Goal: Transaction & Acquisition: Purchase product/service

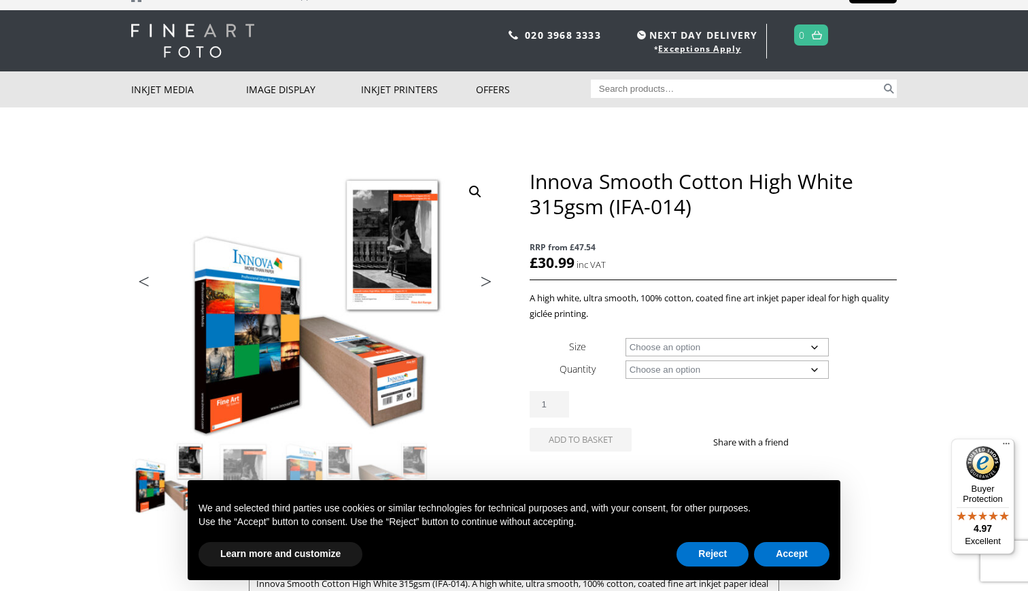
scroll to position [31, 0]
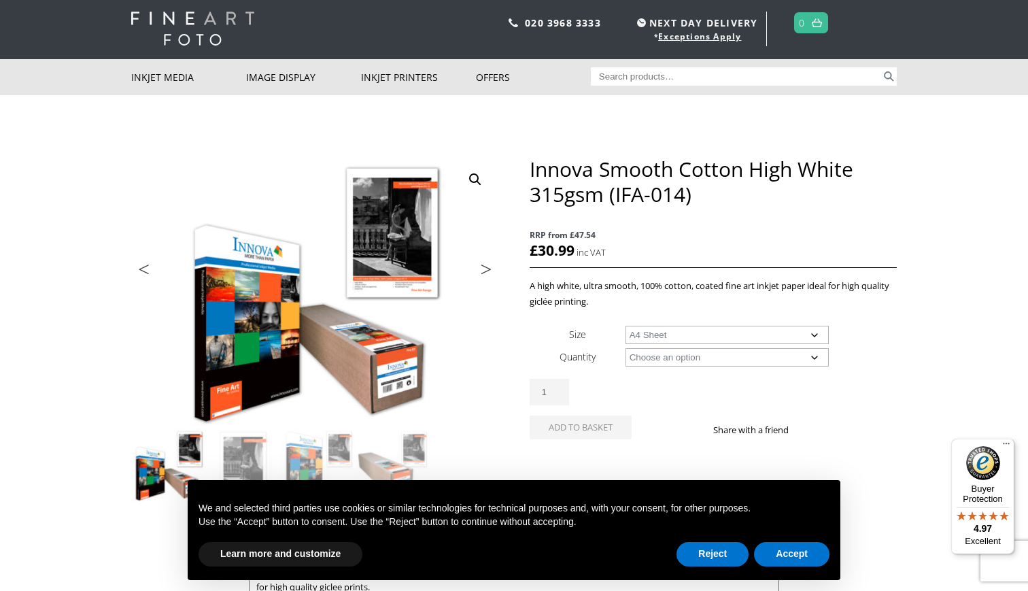
select select "a4-sheet"
select select "25-sheets"
select select "a4-sheet"
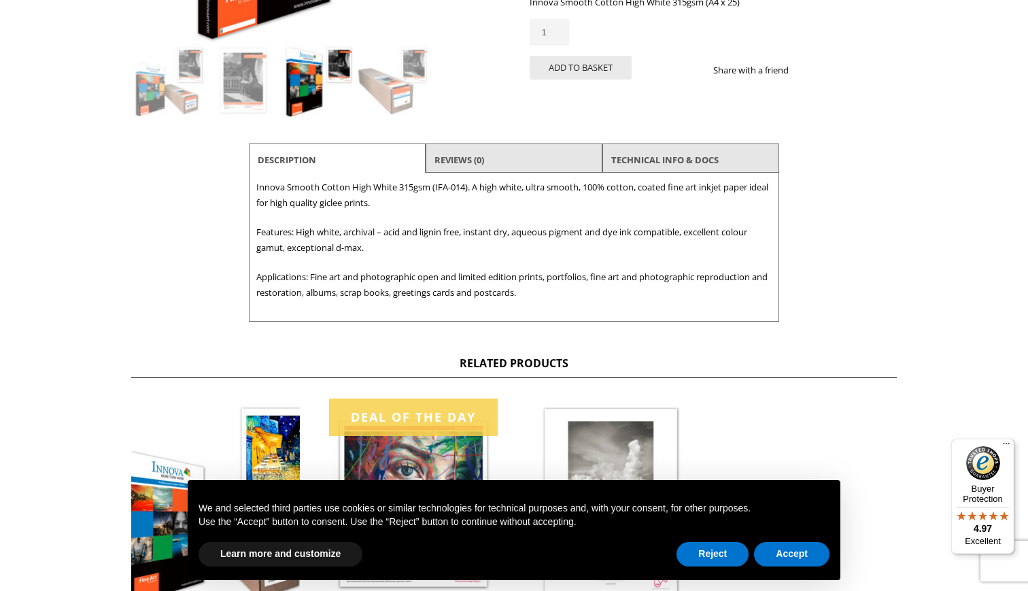
scroll to position [415, 0]
click at [740, 554] on button "Reject" at bounding box center [712, 554] width 72 height 24
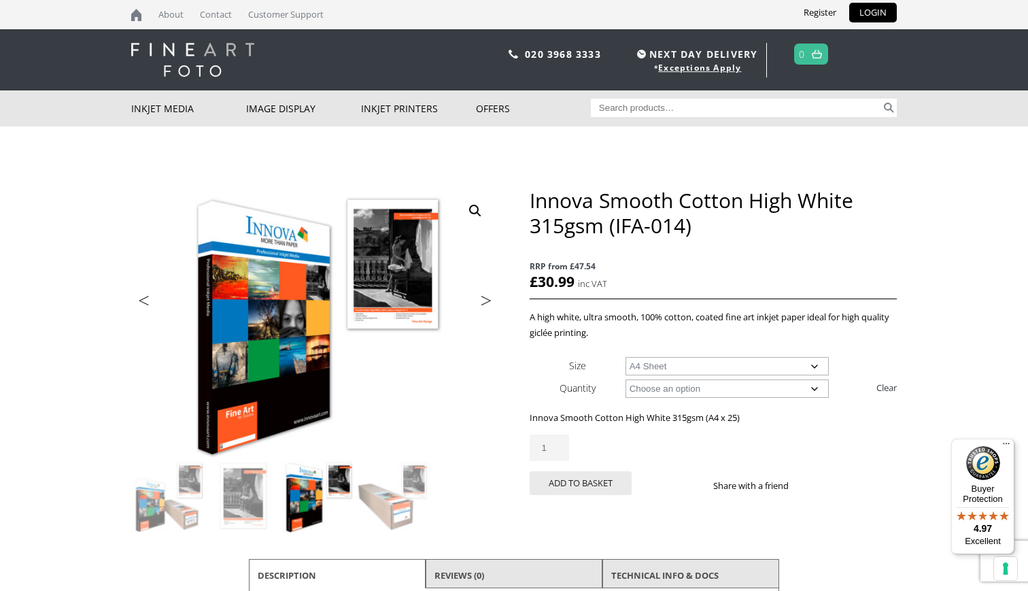
scroll to position [0, 0]
click at [560, 482] on button "Add to basket" at bounding box center [581, 483] width 102 height 24
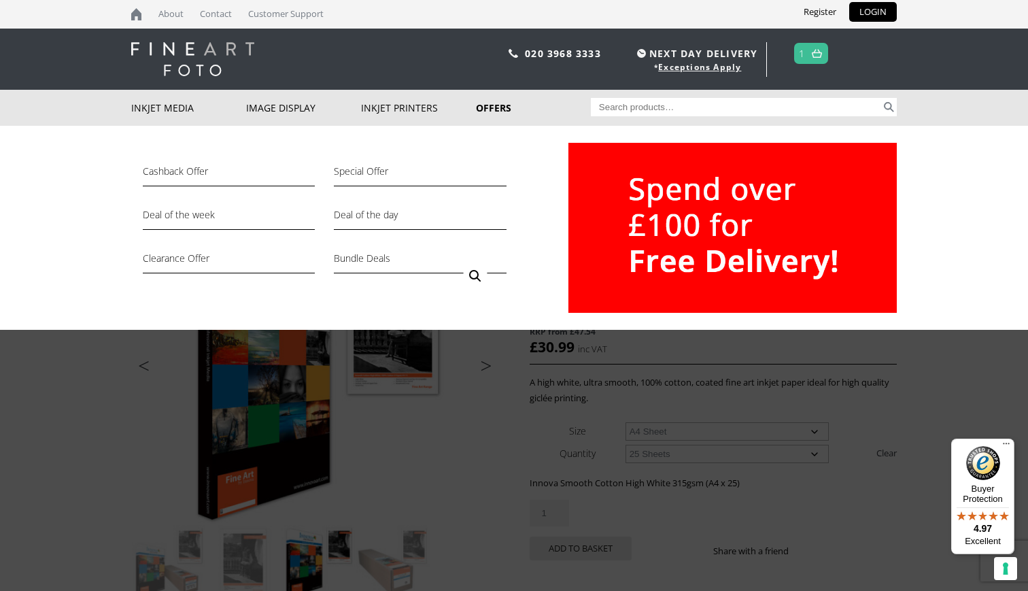
scroll to position [2, 0]
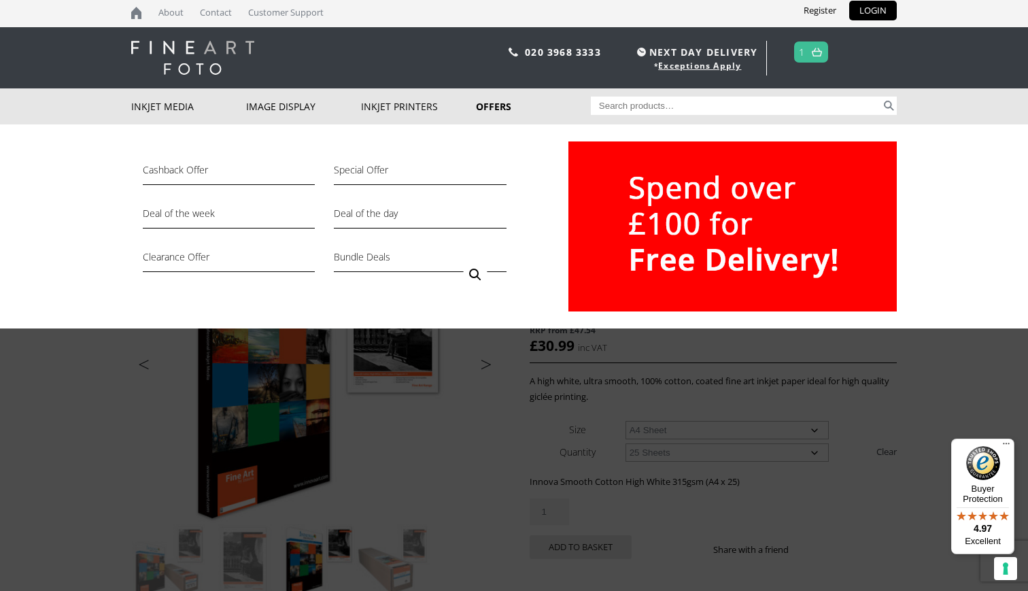
click at [500, 107] on link "Offers" at bounding box center [533, 106] width 115 height 36
click at [449, 215] on link "Deal of the day" at bounding box center [420, 216] width 172 height 23
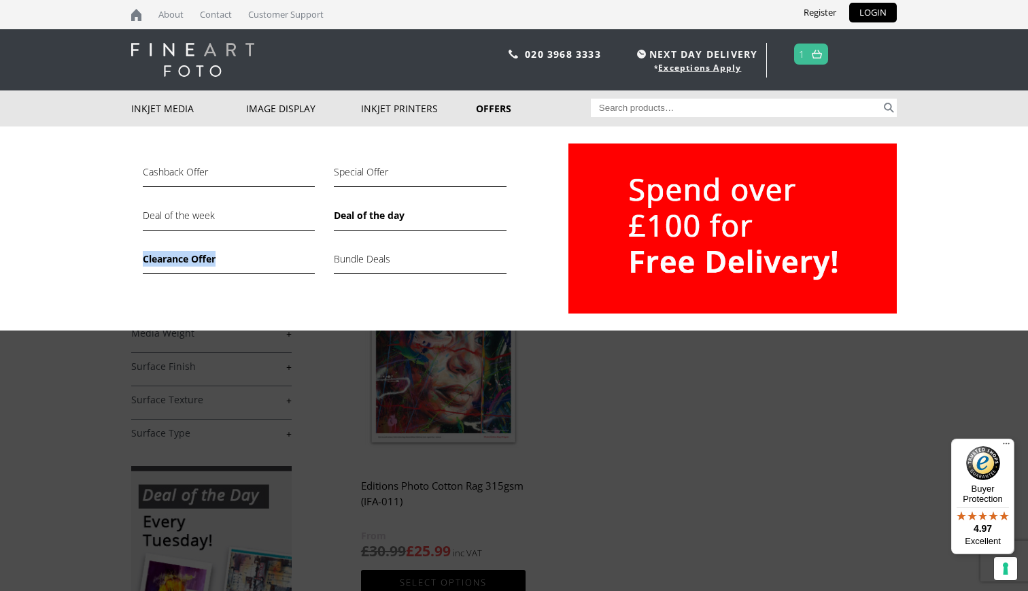
click at [194, 259] on link "Clearance Offer" at bounding box center [229, 262] width 172 height 23
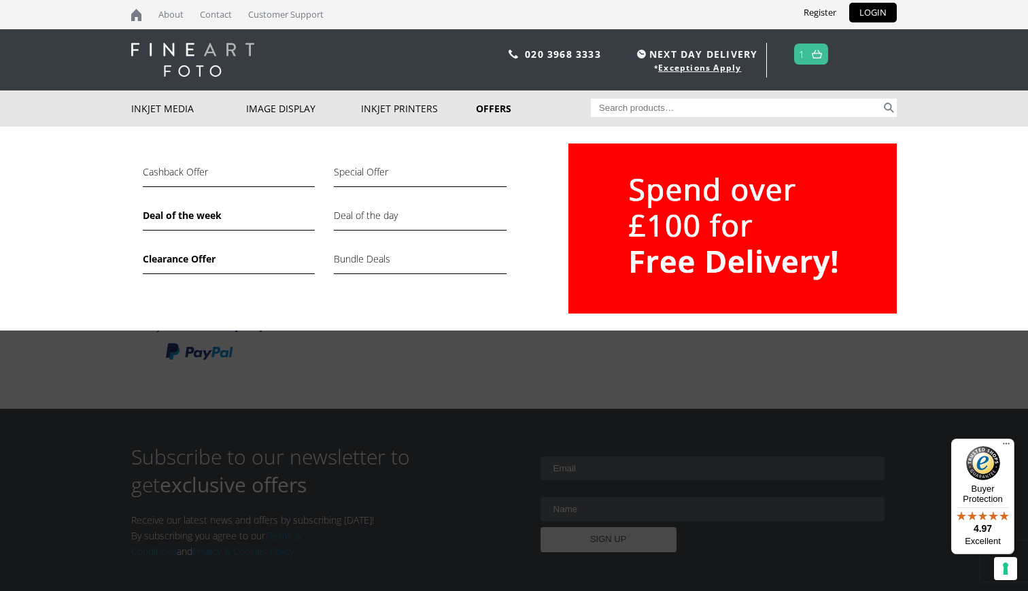
click at [202, 219] on link "Deal of the week" at bounding box center [229, 218] width 172 height 23
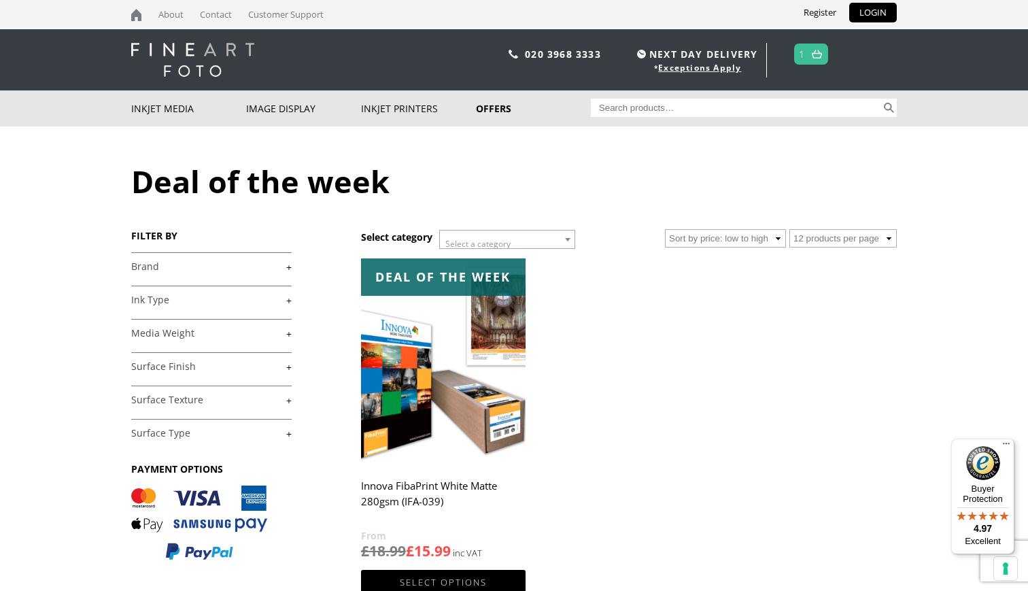
click at [804, 53] on link "1" at bounding box center [802, 54] width 6 height 20
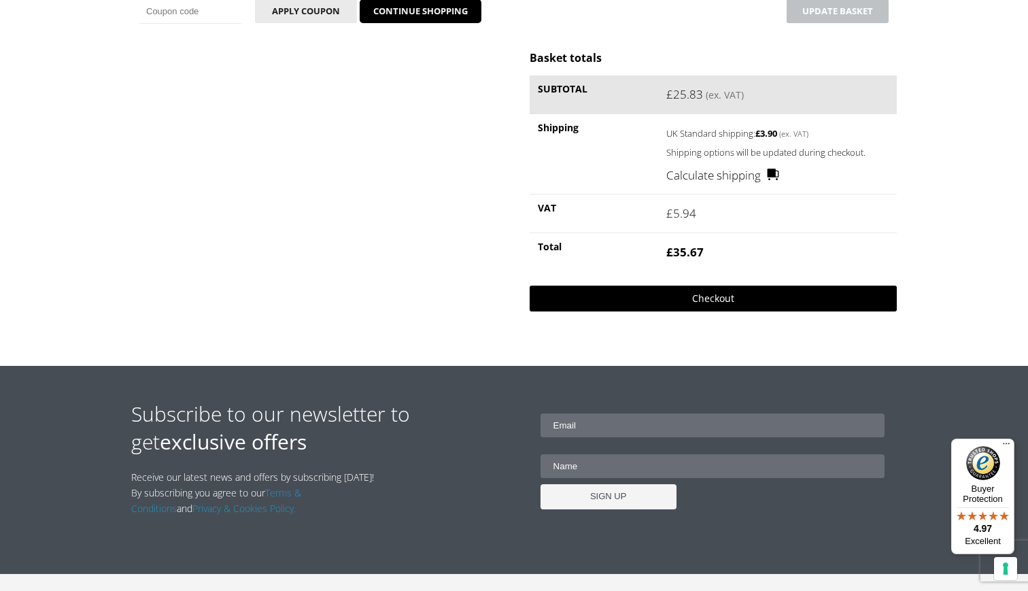
scroll to position [339, 0]
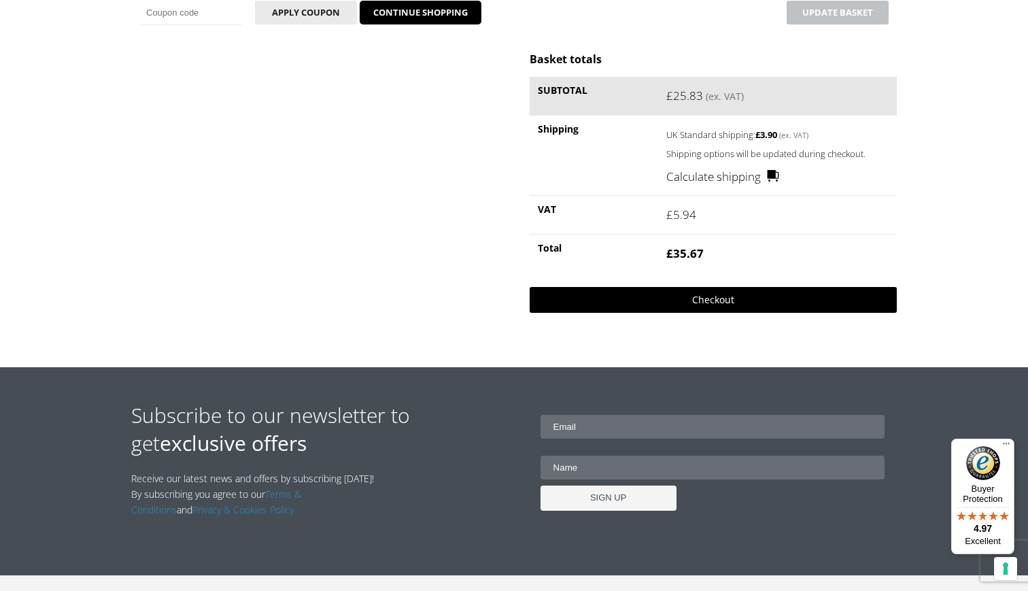
click at [728, 303] on link "Checkout" at bounding box center [713, 300] width 367 height 26
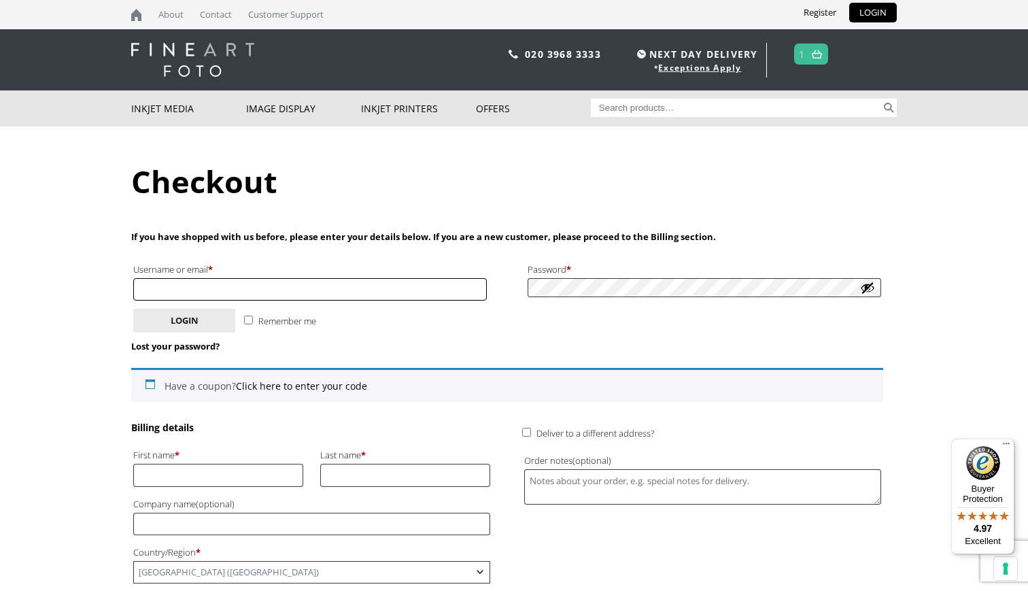
type input "[PERSON_NAME][EMAIL_ADDRESS][DOMAIN_NAME]"
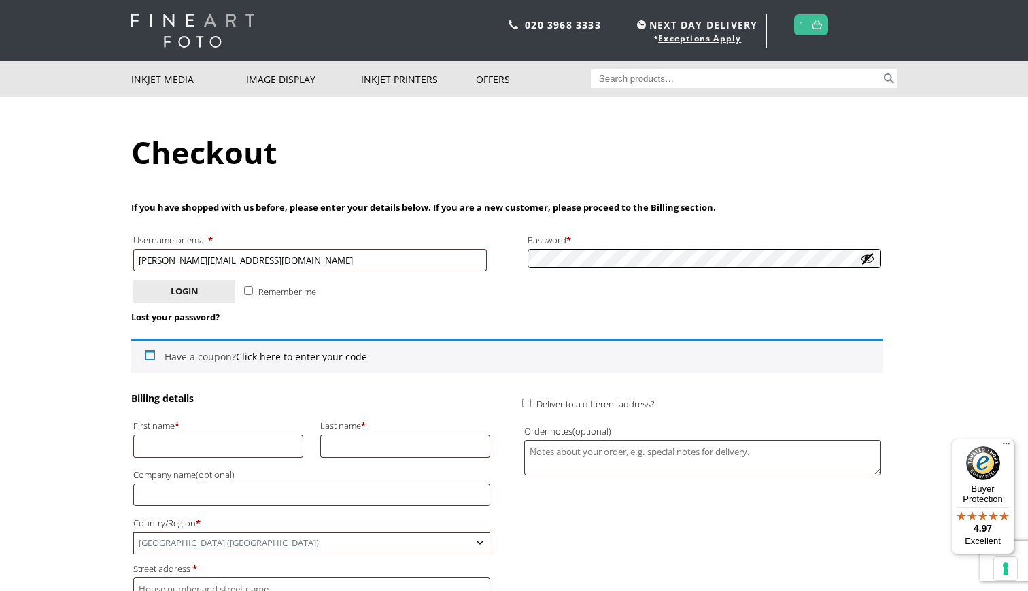
scroll to position [40, 0]
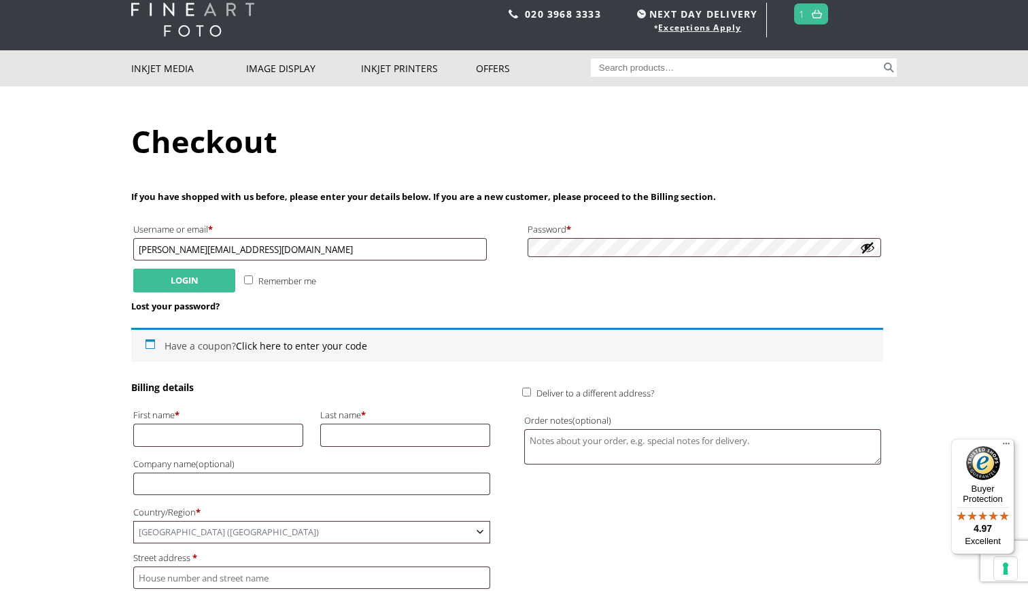
click at [166, 279] on button "Login" at bounding box center [184, 281] width 102 height 24
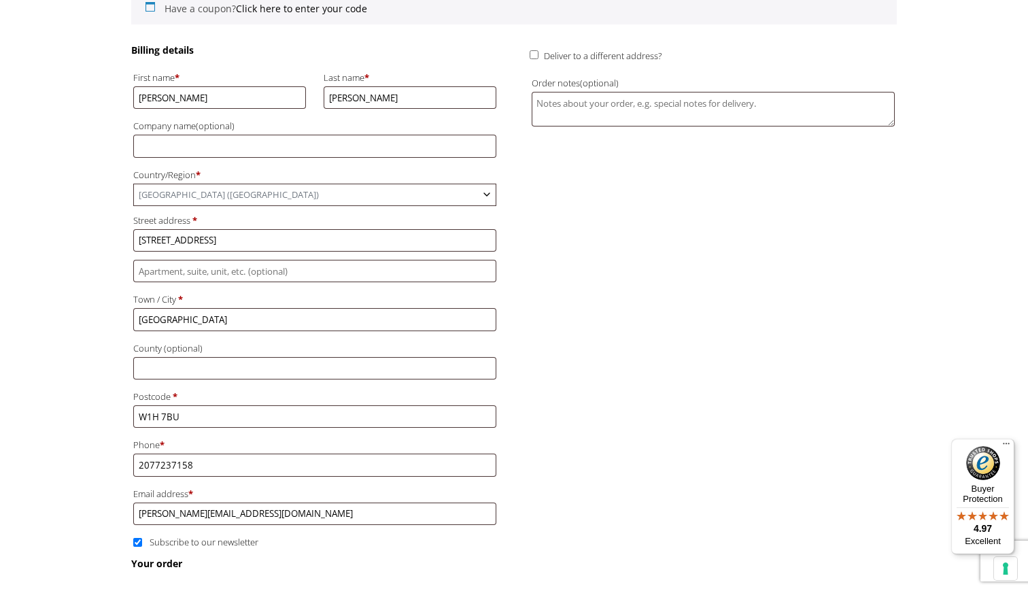
scroll to position [237, 0]
click at [534, 57] on input "Deliver to a different address?" at bounding box center [534, 56] width 9 height 9
checkbox input "true"
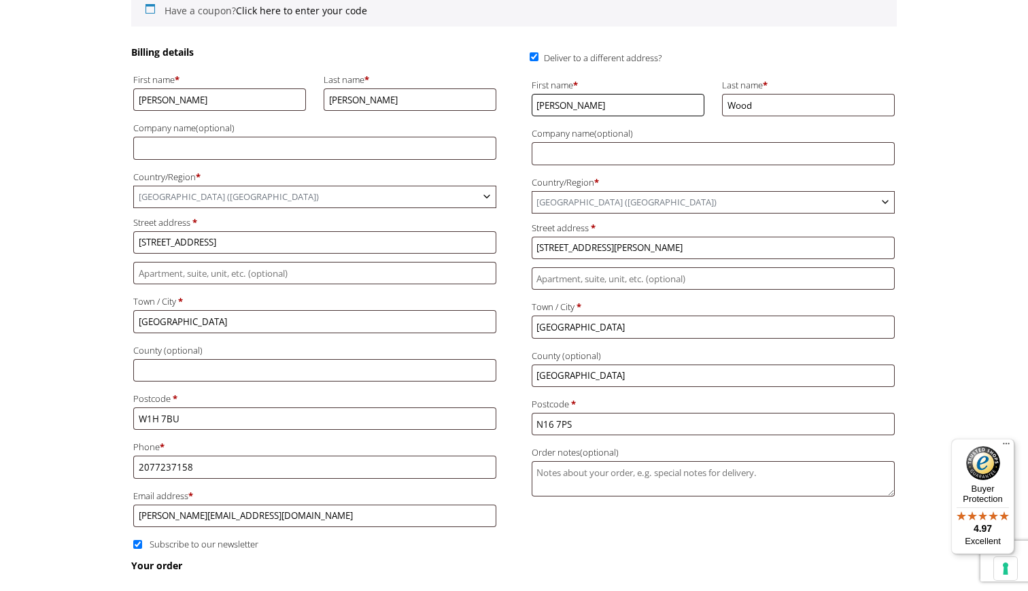
drag, startPoint x: 568, startPoint y: 99, endPoint x: 527, endPoint y: 101, distance: 40.8
type input "[PERSON_NAME]"
drag, startPoint x: 766, startPoint y: 102, endPoint x: 701, endPoint y: 104, distance: 64.6
type input "[PERSON_NAME]"
drag, startPoint x: 626, startPoint y: 234, endPoint x: 622, endPoint y: 241, distance: 7.9
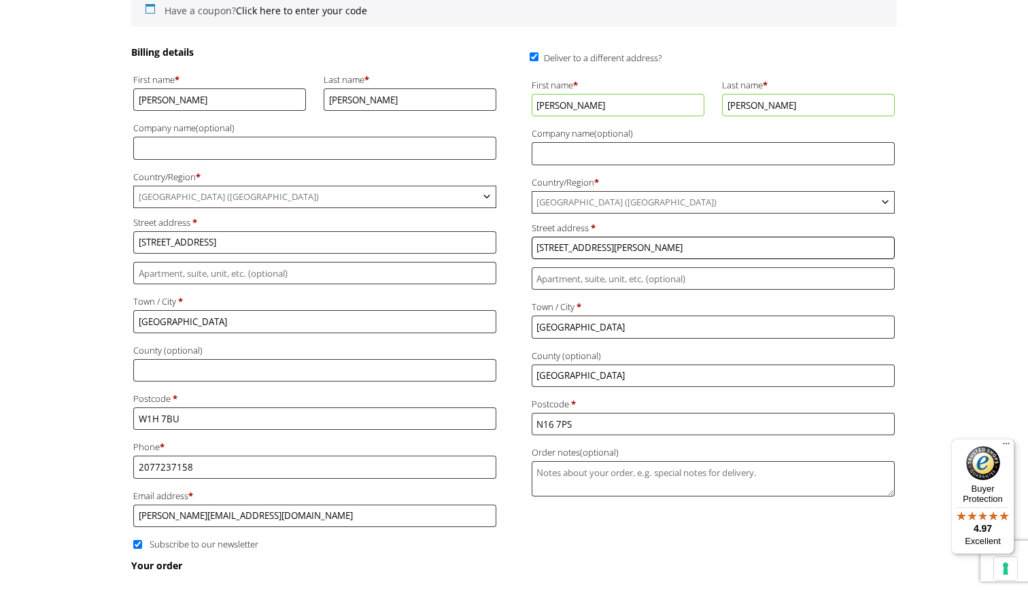
drag, startPoint x: 595, startPoint y: 239, endPoint x: 530, endPoint y: 237, distance: 65.3
click at [530, 237] on p "Street address * [STREET_ADDRESS][PERSON_NAME]" at bounding box center [713, 239] width 367 height 44
type input "7 [GEOGRAPHIC_DATA]"
drag, startPoint x: 544, startPoint y: 260, endPoint x: 570, endPoint y: 262, distance: 25.9
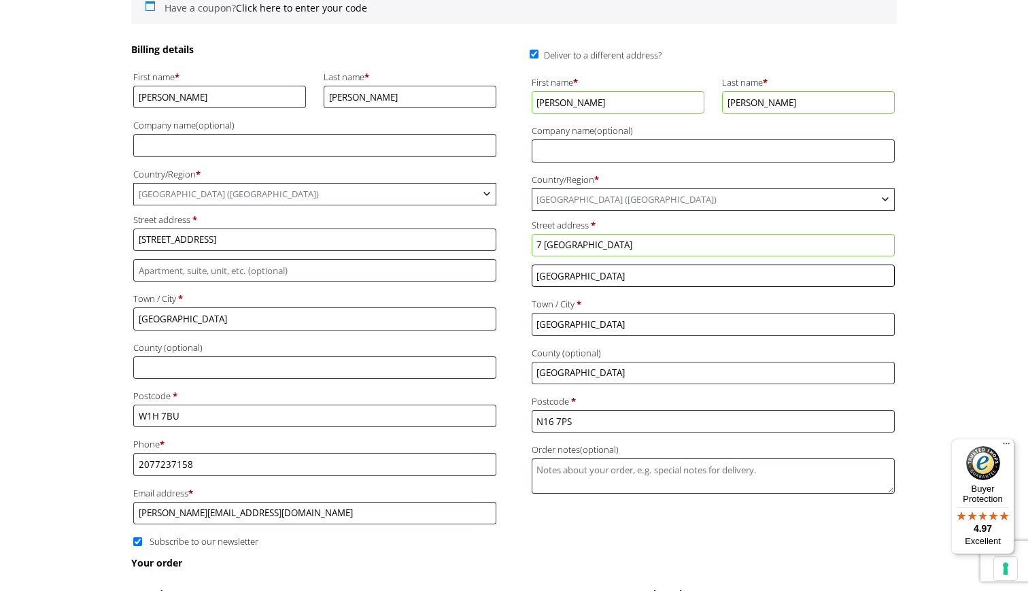
type input "[GEOGRAPHIC_DATA]"
drag, startPoint x: 574, startPoint y: 395, endPoint x: 526, endPoint y: 397, distance: 48.3
type input "W8 6HX"
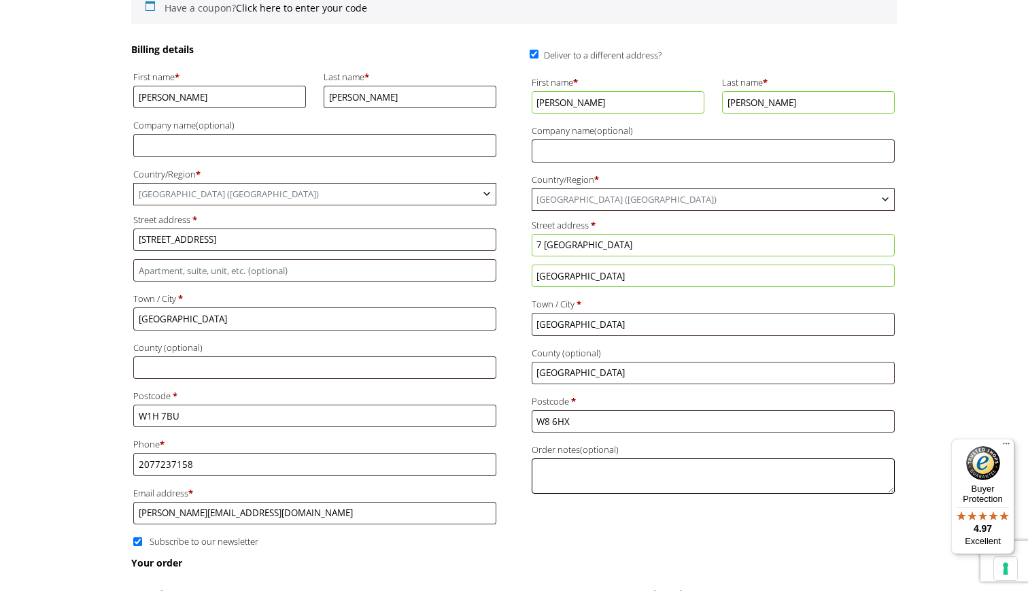
click at [562, 458] on textarea "Order notes (optional)" at bounding box center [713, 475] width 363 height 35
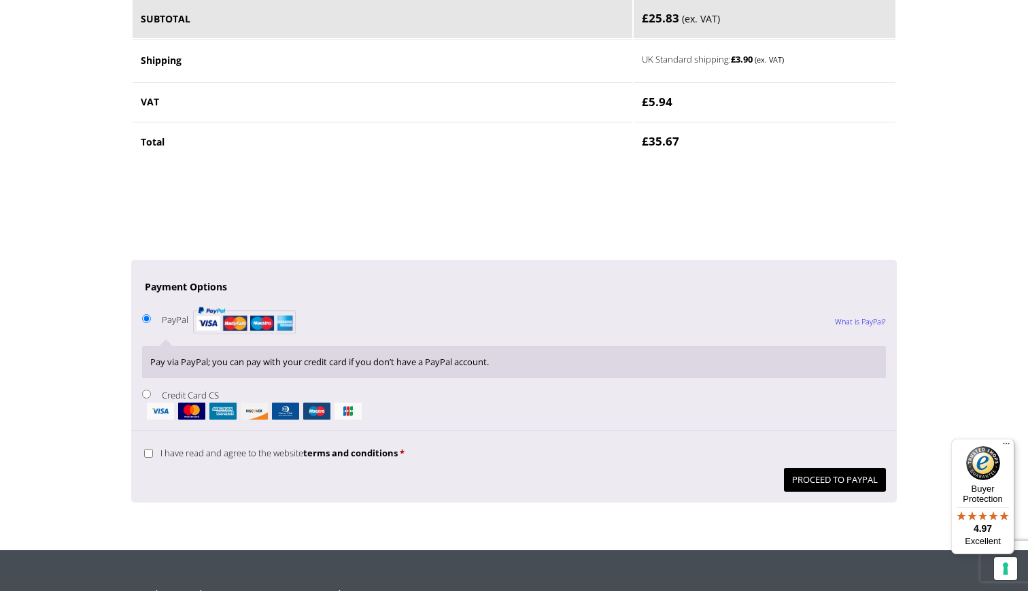
scroll to position [925, 0]
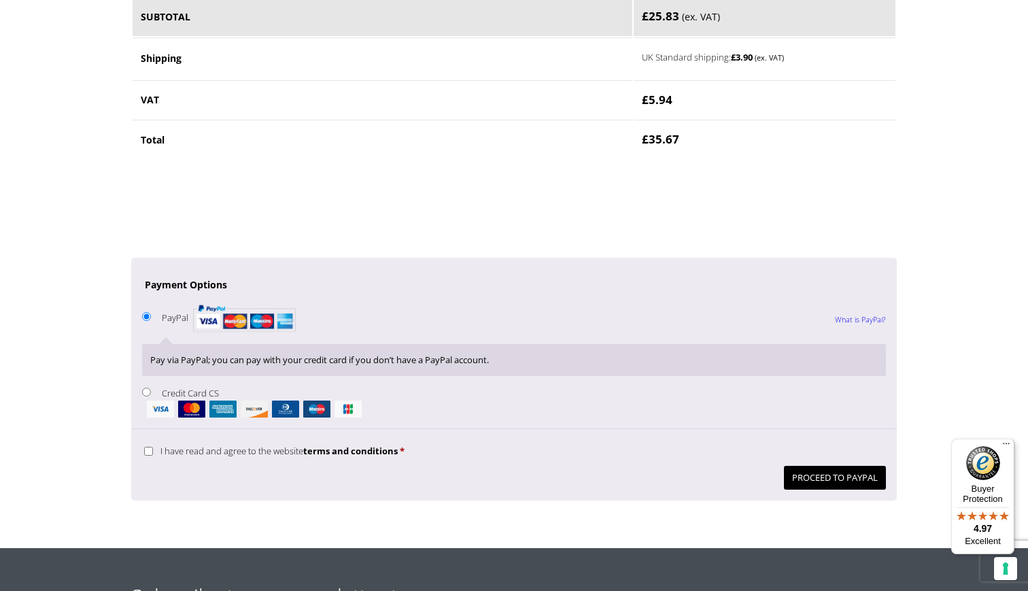
type textarea "& [GEOGRAPHIC_DATA] is opposite [STREET_ADDRESS]. Go through the gate and arch,…"
click at [148, 388] on input "Credit Card CS" at bounding box center [146, 392] width 9 height 9
radio input "true"
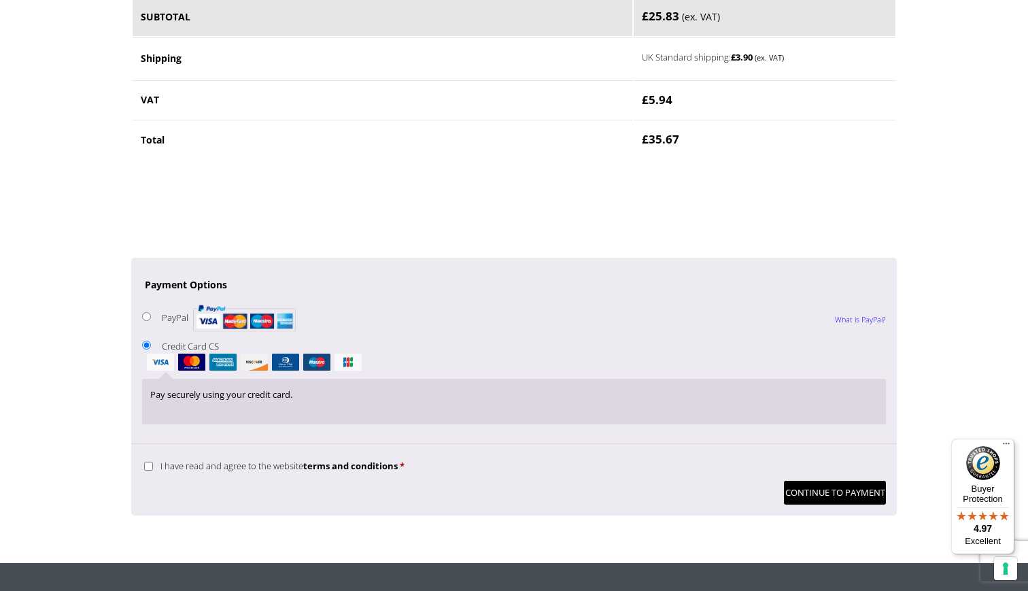
drag, startPoint x: 812, startPoint y: 455, endPoint x: -98, endPoint y: 120, distance: 969.9
click at [844, 481] on button "Continue to Payment" at bounding box center [835, 493] width 102 height 24
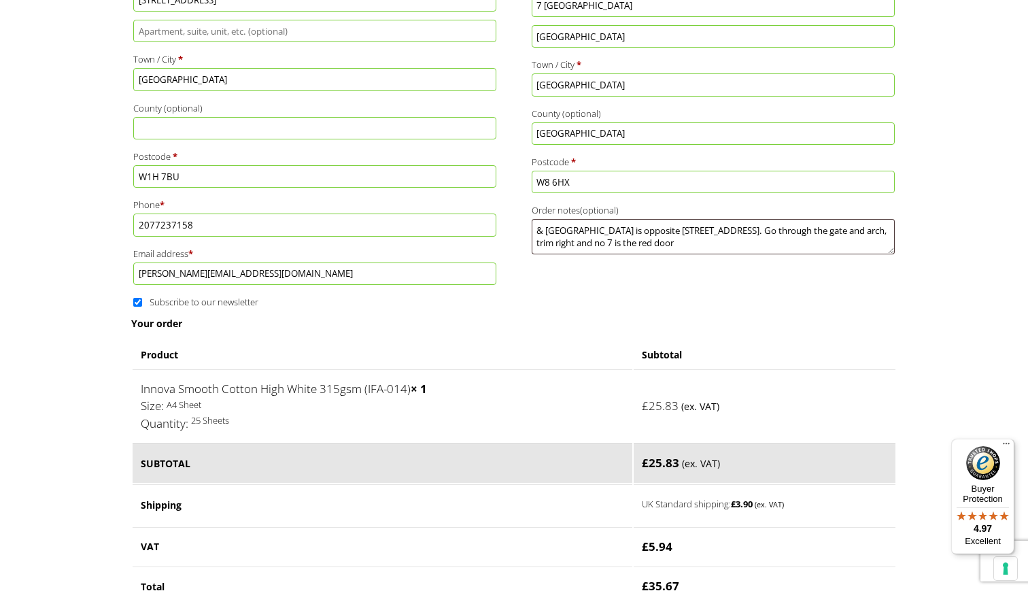
scroll to position [566, 0]
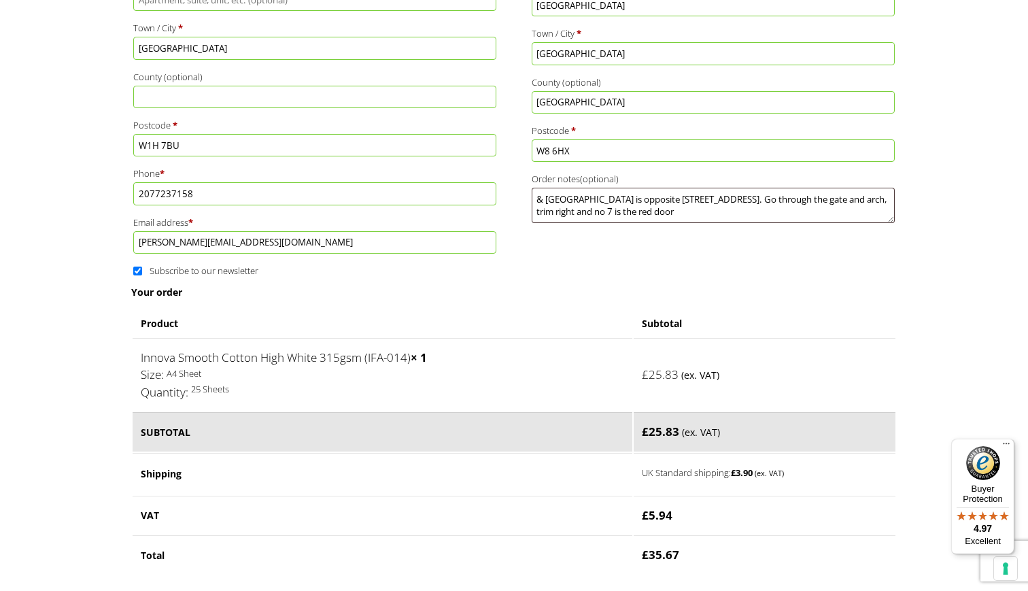
drag, startPoint x: 135, startPoint y: 237, endPoint x: 335, endPoint y: 275, distance: 204.1
click at [135, 267] on input "Subscribe to our newsletter" at bounding box center [137, 271] width 9 height 9
checkbox input "false"
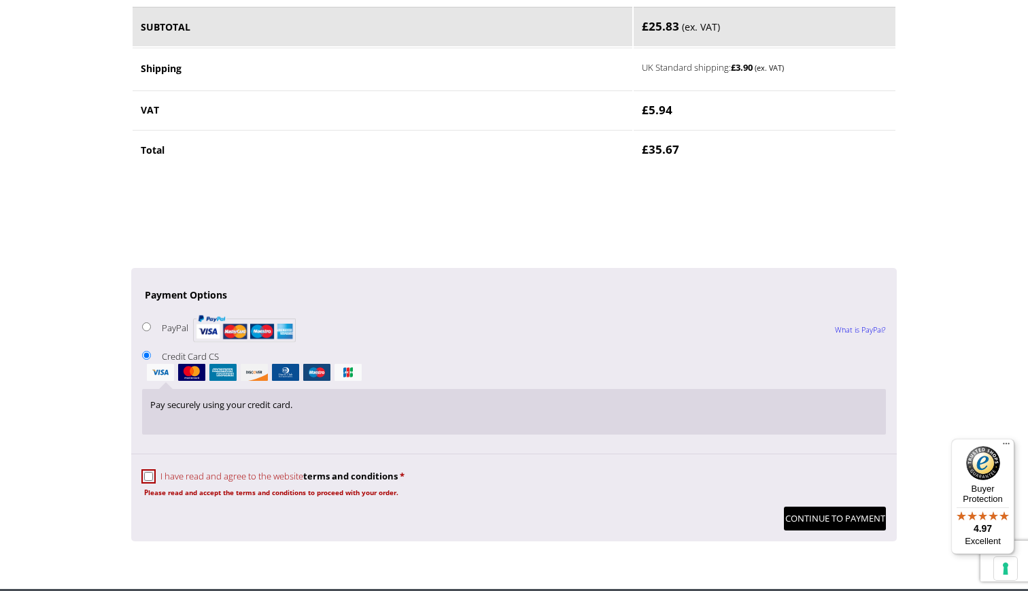
scroll to position [1000, 0]
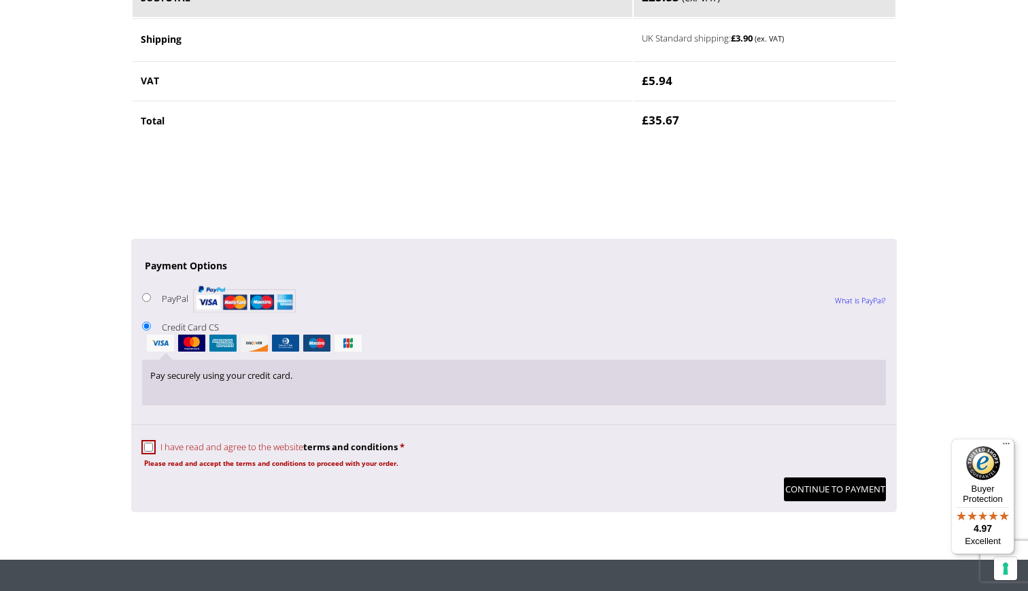
click at [150, 443] on input "I have read and agree to the website terms and conditions *" at bounding box center [148, 447] width 9 height 9
checkbox input "true"
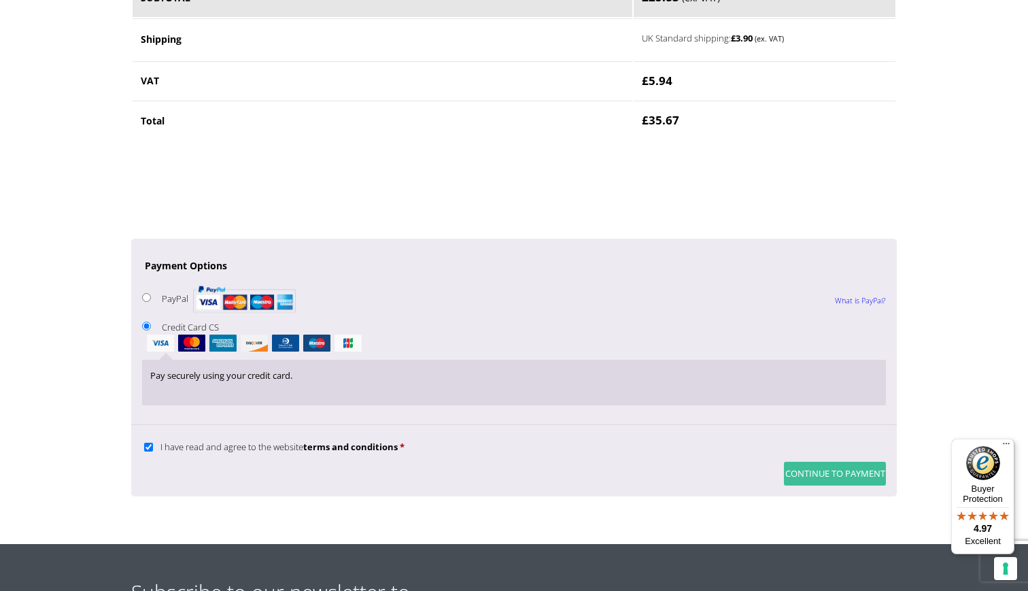
click at [826, 462] on button "Continue to Payment" at bounding box center [835, 474] width 102 height 24
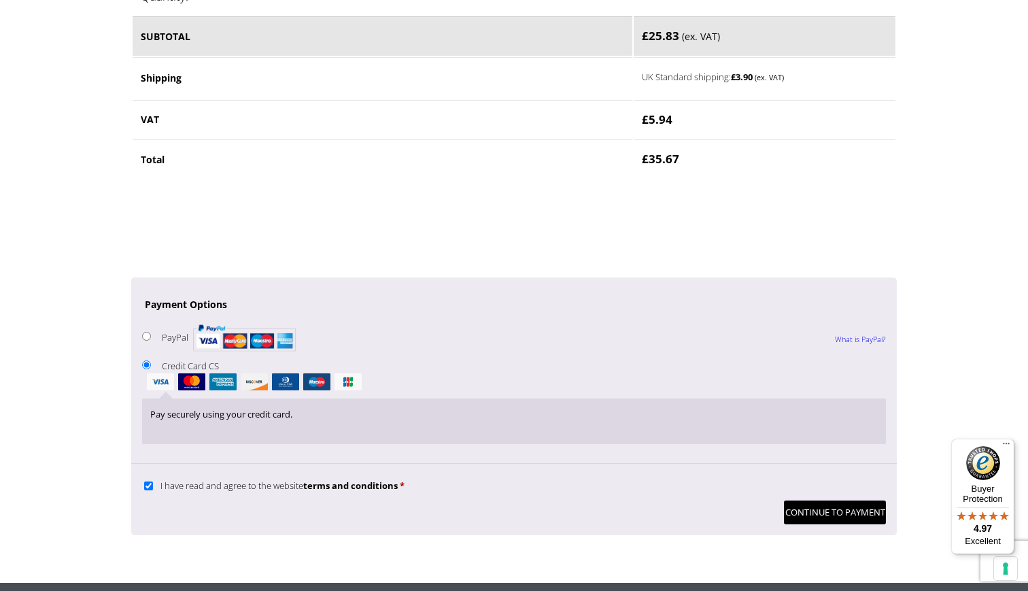
scroll to position [959, 0]
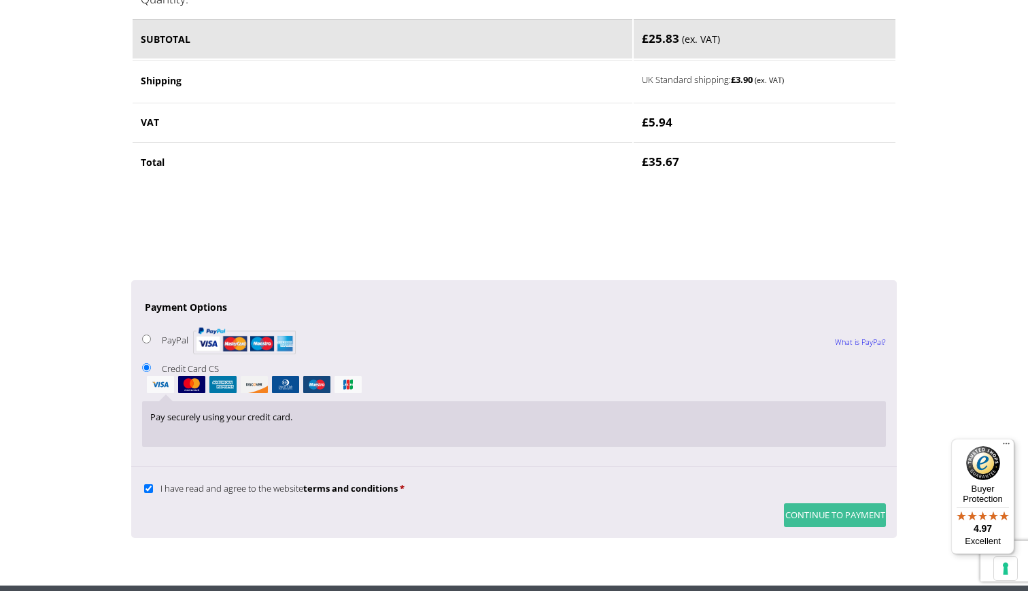
click at [882, 503] on button "Continue to Payment" at bounding box center [835, 515] width 102 height 24
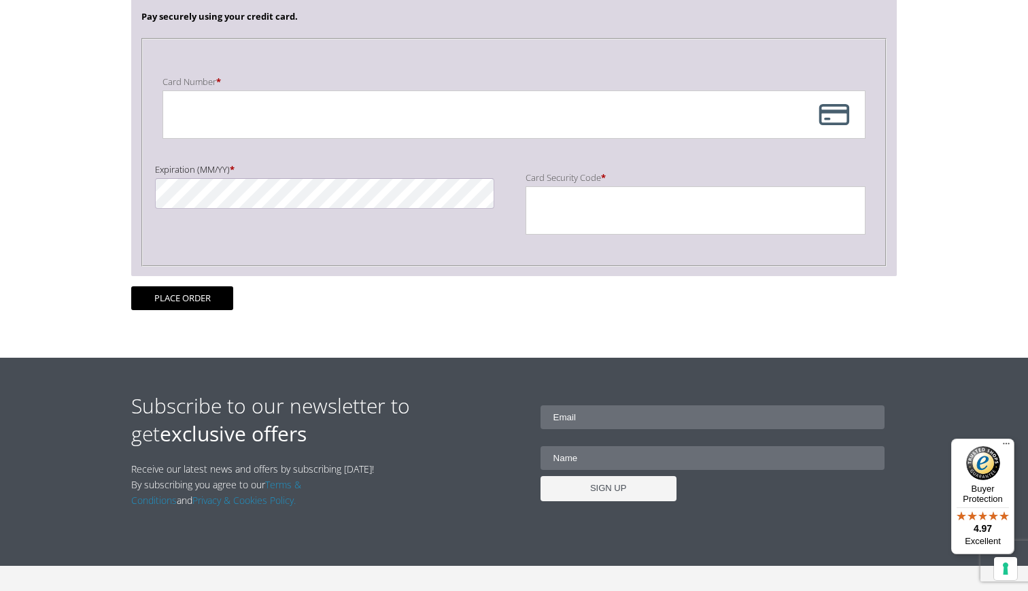
scroll to position [328, 0]
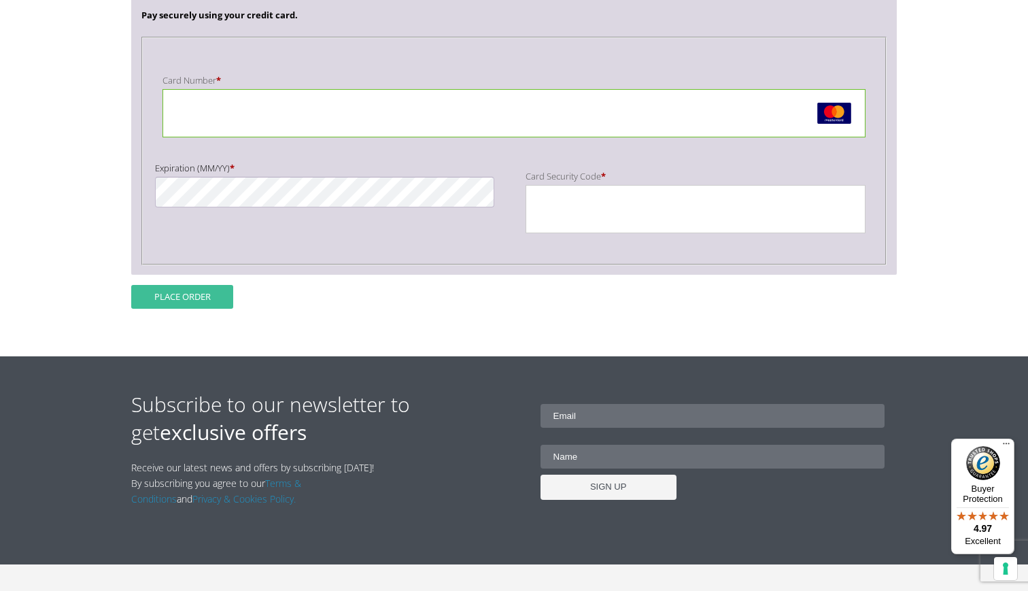
click at [173, 298] on button "Place order" at bounding box center [182, 297] width 102 height 24
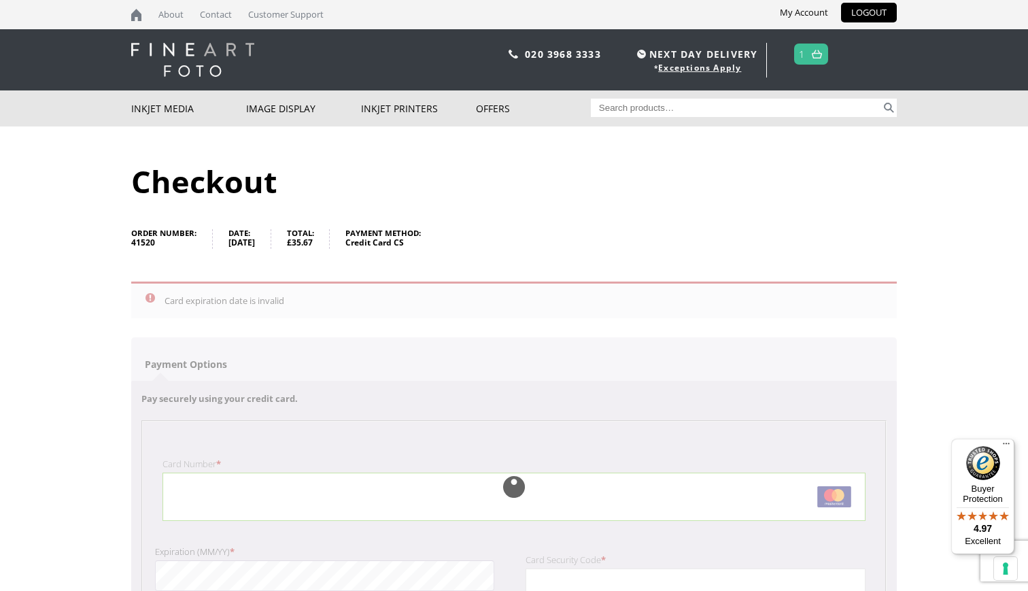
scroll to position [0, 0]
